Goal: Information Seeking & Learning: Learn about a topic

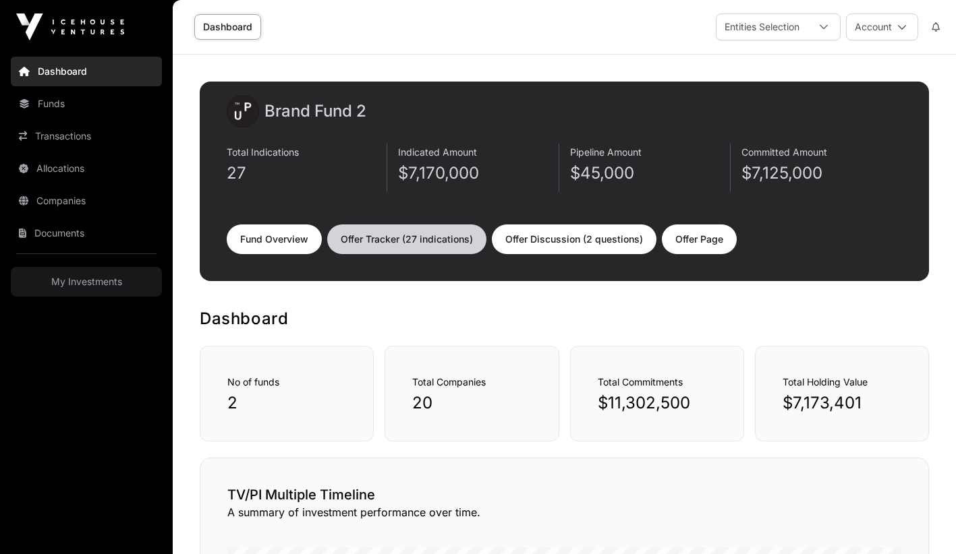
scroll to position [21, 0]
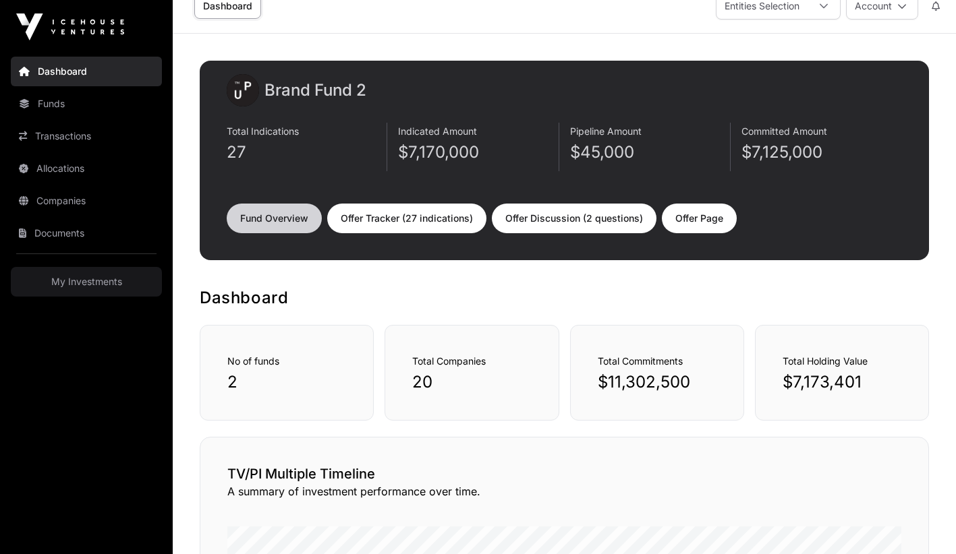
click at [247, 224] on link "Fund Overview" at bounding box center [274, 219] width 95 height 30
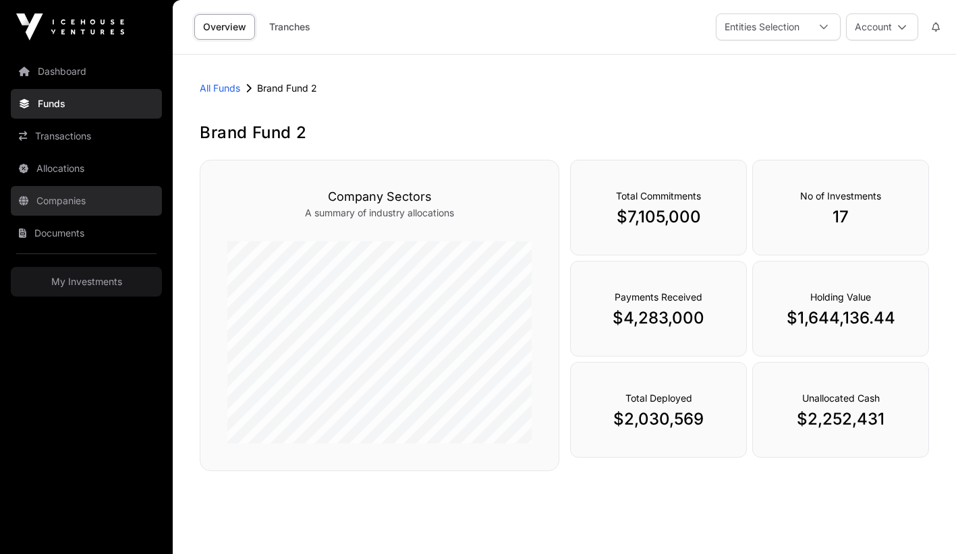
click at [66, 201] on link "Companies" at bounding box center [86, 201] width 151 height 30
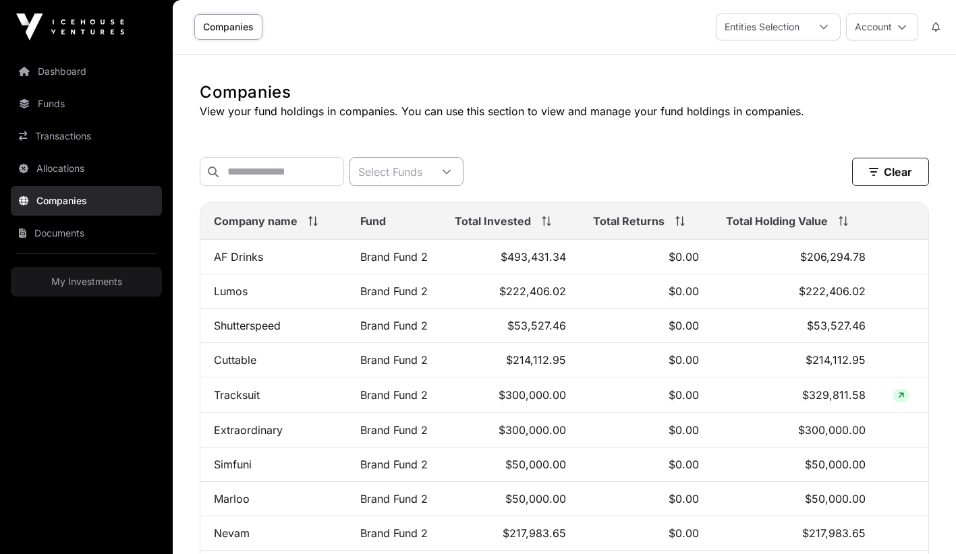
click at [428, 175] on div "Select Funds" at bounding box center [390, 172] width 80 height 28
click at [418, 207] on span "Brand Fund 2" at bounding box center [428, 205] width 67 height 11
click at [642, 154] on div "Brand Fund 2 Clear Clear Filters" at bounding box center [564, 171] width 729 height 51
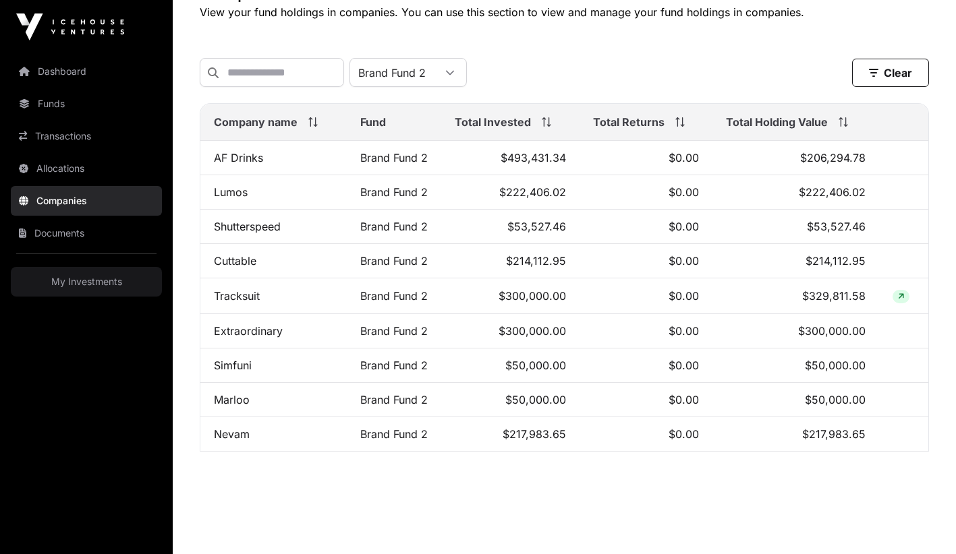
scroll to position [108, 0]
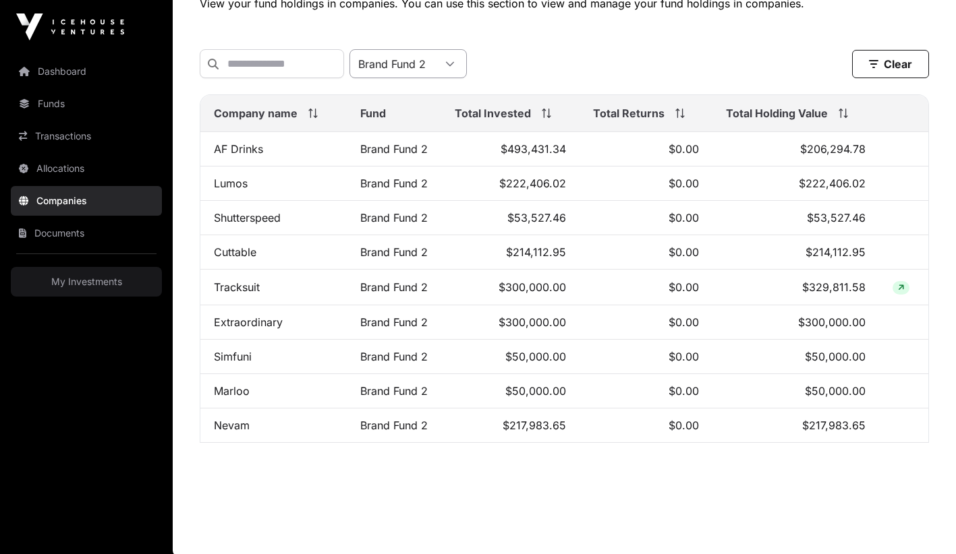
click at [456, 57] on div at bounding box center [450, 64] width 32 height 28
click at [430, 117] on span "Brand Fund 1" at bounding box center [427, 122] width 65 height 11
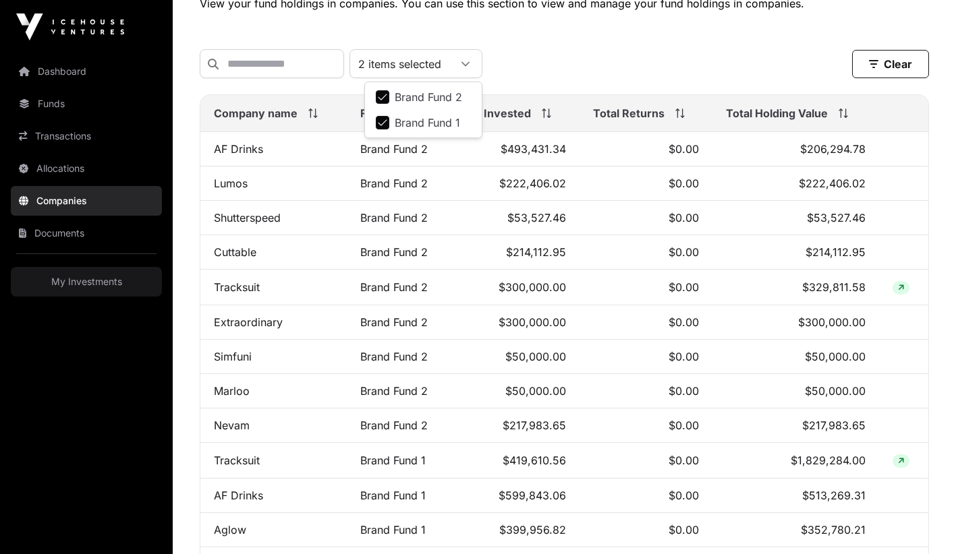
click at [395, 103] on span "Brand Fund 2" at bounding box center [428, 97] width 67 height 11
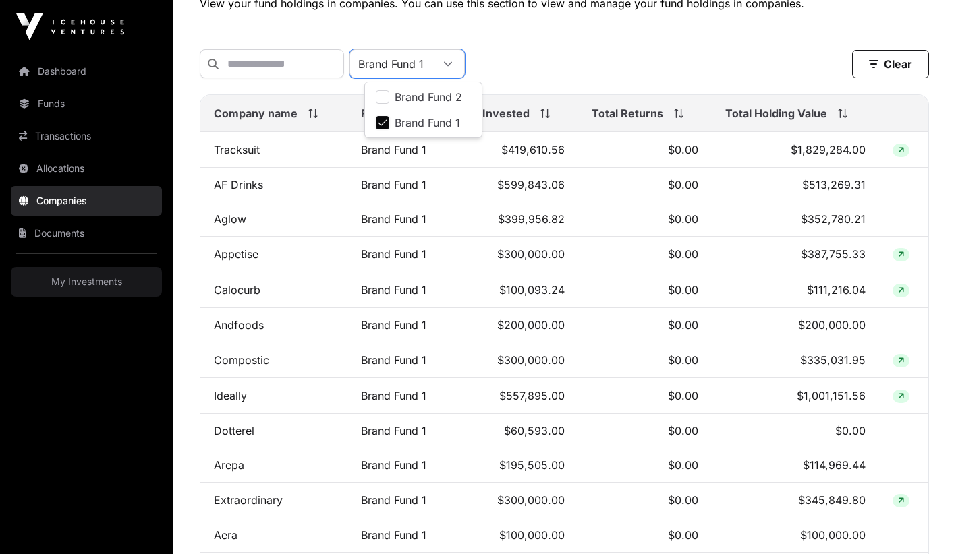
click at [574, 32] on div "Companies View your fund holdings in companies. You can use this section to vie…" at bounding box center [564, 306] width 783 height 664
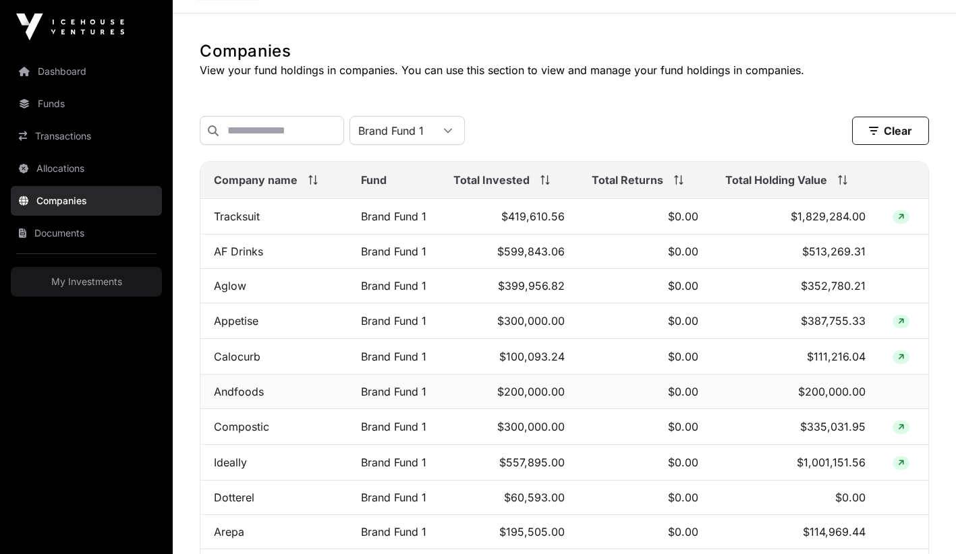
scroll to position [0, 0]
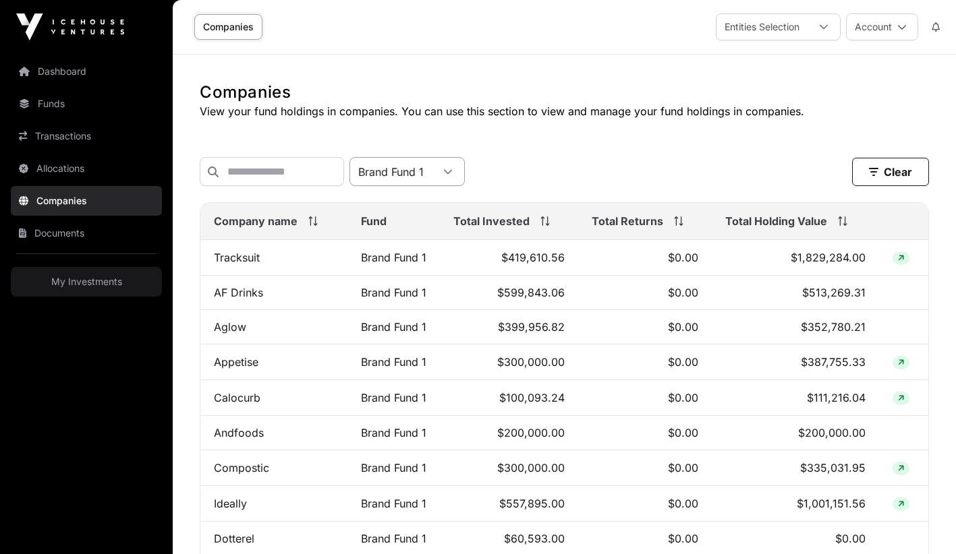
click at [432, 174] on div "Brand Fund 1" at bounding box center [391, 172] width 82 height 28
click at [425, 208] on span "Brand Fund 2" at bounding box center [428, 205] width 67 height 11
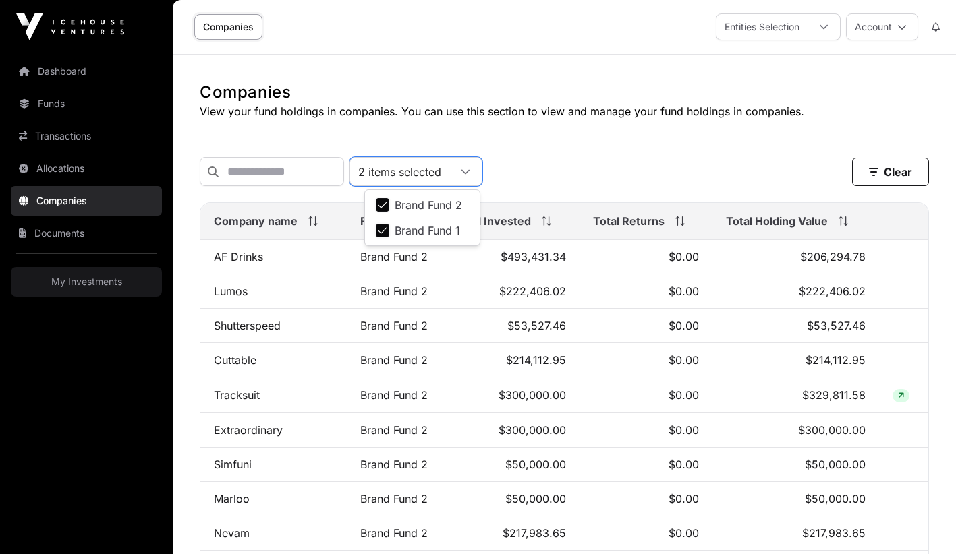
click at [398, 222] on li "Brand Fund 1" at bounding box center [422, 231] width 109 height 24
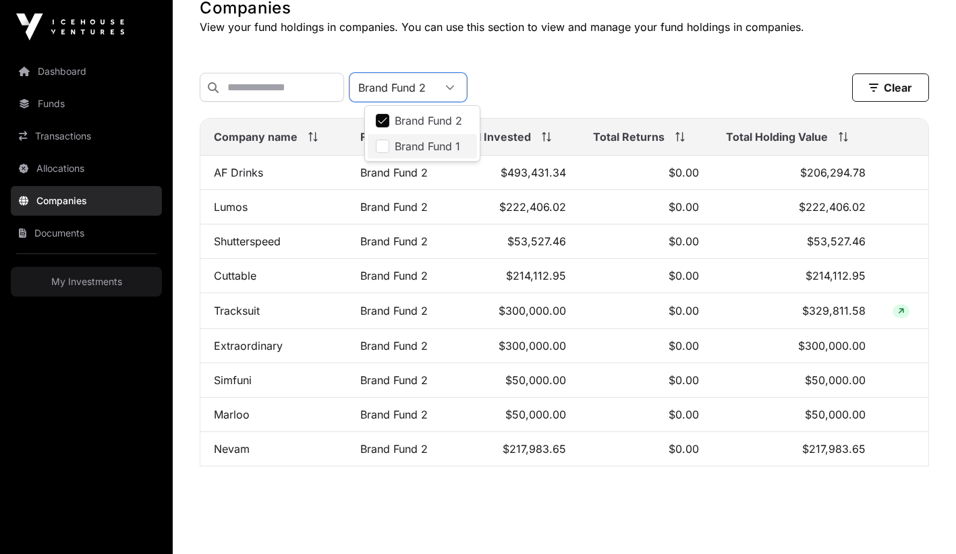
scroll to position [108, 0]
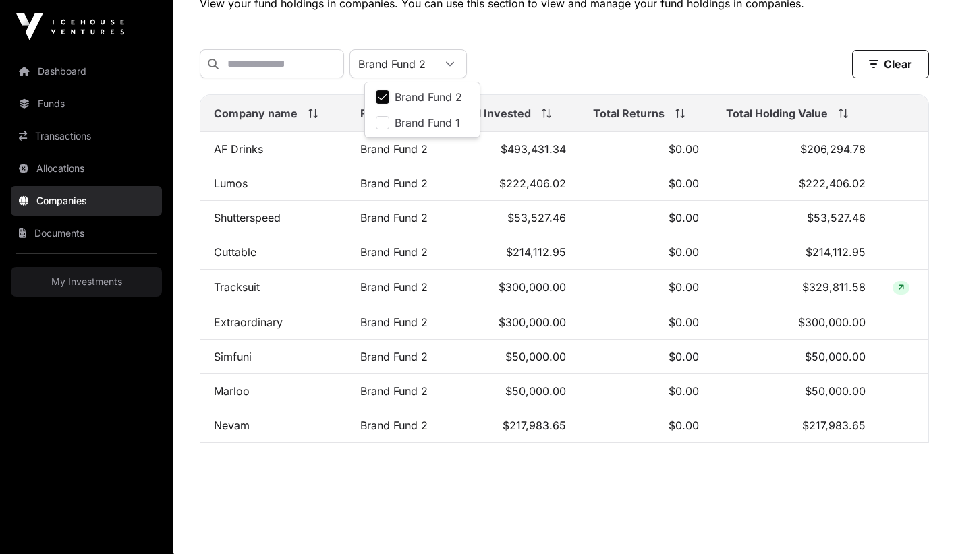
click at [376, 508] on main "Companies View your fund holdings in companies. You can use this section to vie…" at bounding box center [564, 252] width 783 height 610
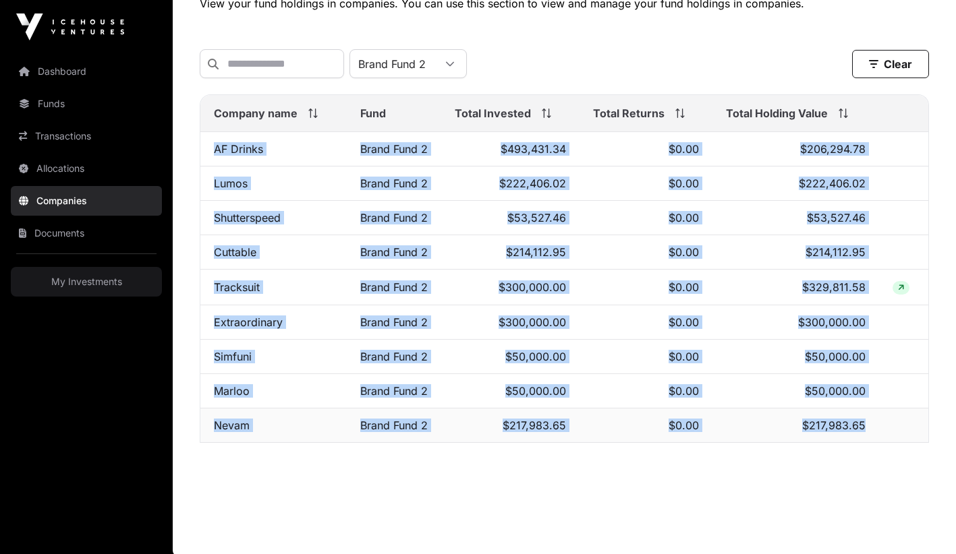
drag, startPoint x: 206, startPoint y: 151, endPoint x: 770, endPoint y: 432, distance: 629.3
click at [770, 432] on tbody "AF Drinks Brand Fund 2 $493,431.34 $0.00 $206,294.78 Lumos Brand Fund 2 $222,40…" at bounding box center [564, 287] width 728 height 311
copy tbody "AF Drinks Brand Fund 2 $493,431.34 $0.00 $206,294.78 Lumos Brand Fund 2 $222,40…"
